Goal: Task Accomplishment & Management: Use online tool/utility

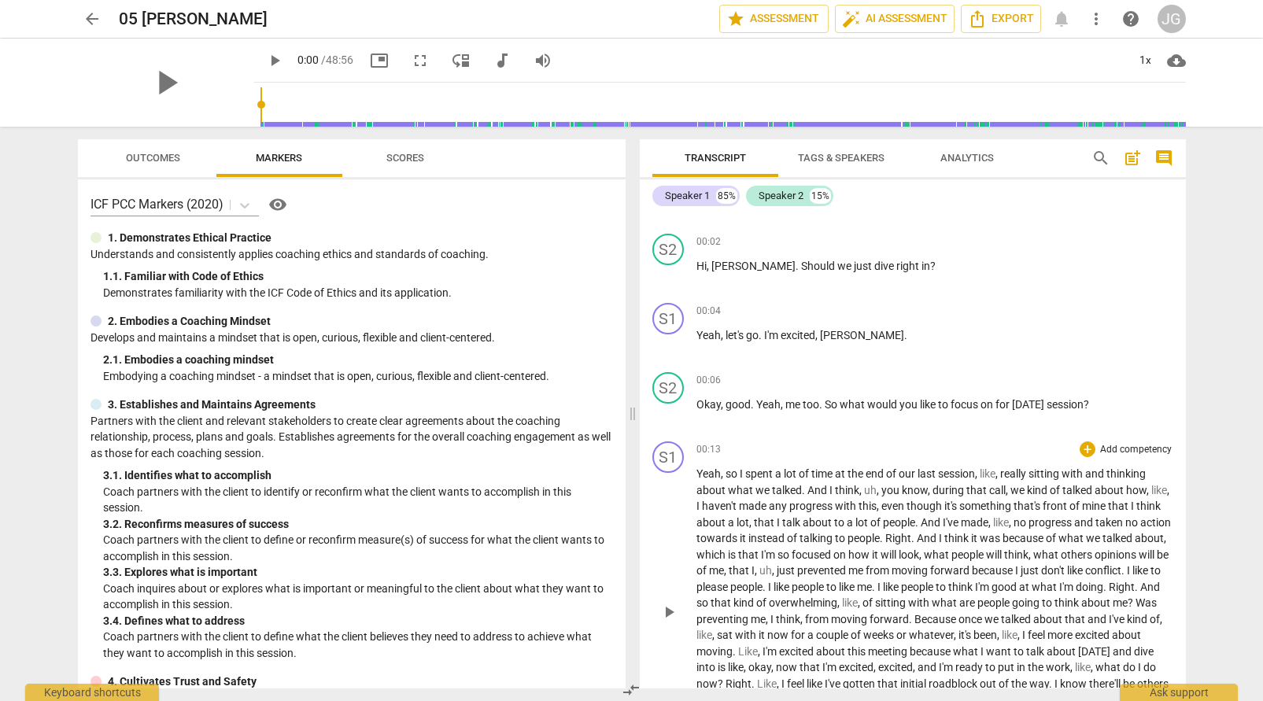
scroll to position [68, 0]
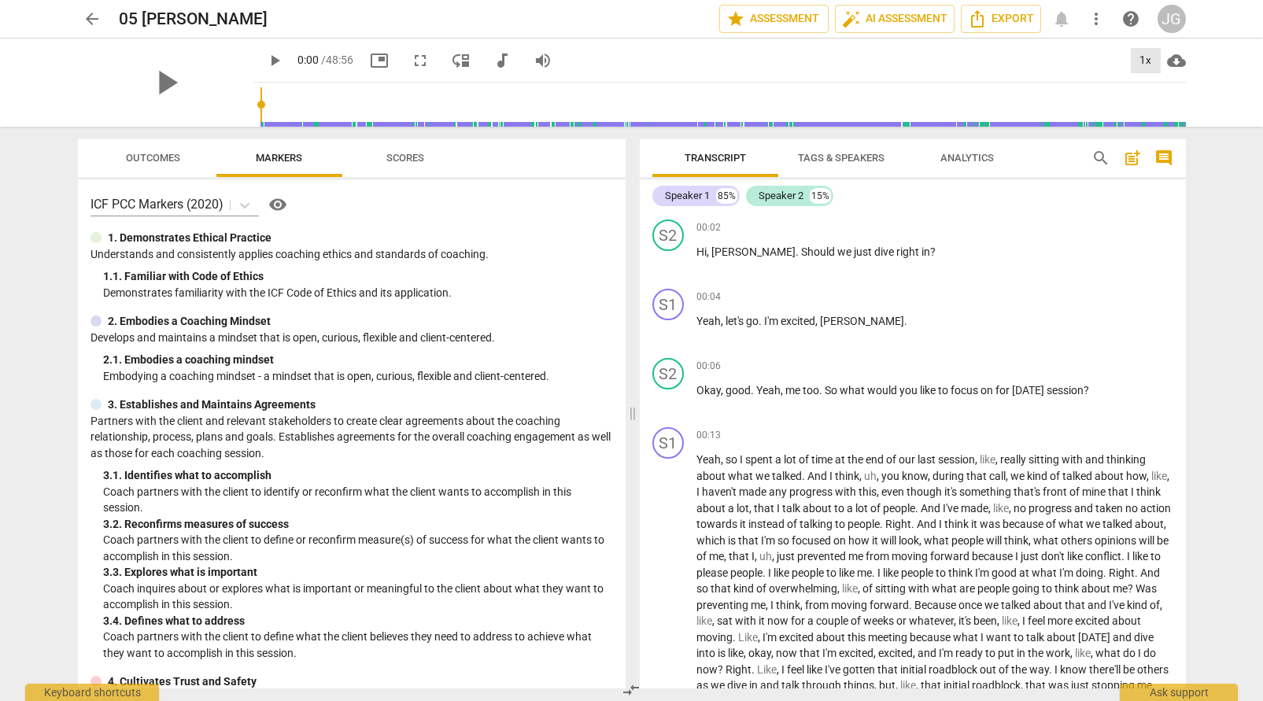
click at [1148, 59] on div "1x" at bounding box center [1146, 60] width 30 height 25
click at [1145, 177] on li "2x" at bounding box center [1157, 182] width 53 height 30
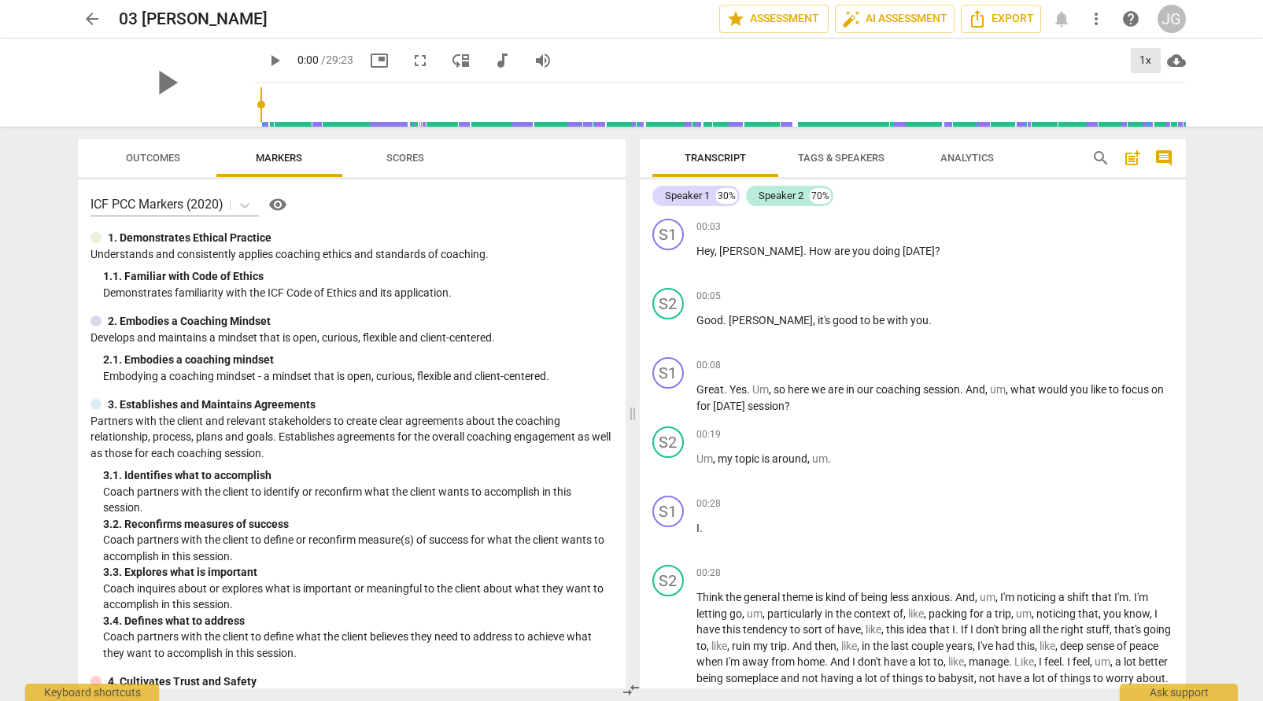
click at [1146, 66] on div "1x" at bounding box center [1146, 60] width 30 height 25
click at [1141, 180] on li "2x" at bounding box center [1157, 182] width 53 height 30
